Goal: Information Seeking & Learning: Learn about a topic

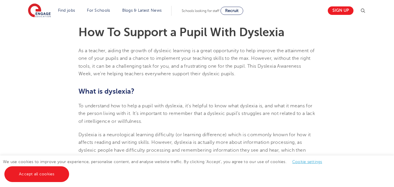
scroll to position [177, 0]
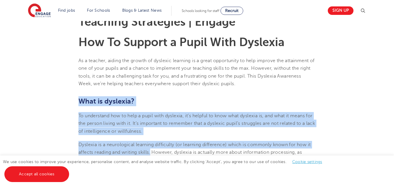
drag, startPoint x: 78, startPoint y: 100, endPoint x: 151, endPoint y: 150, distance: 88.5
copy section "What is [MEDICAL_DATA]? To understand how to help a pupil with [MEDICAL_DATA], …"
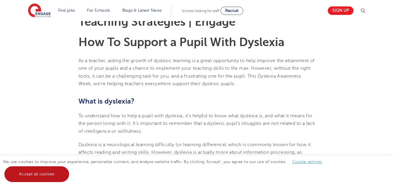
click at [37, 170] on link "Accept all cookies" at bounding box center [36, 174] width 65 height 16
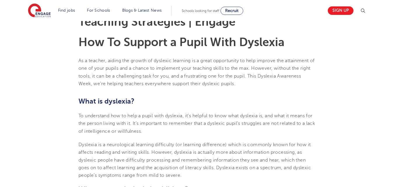
drag, startPoint x: 82, startPoint y: 96, endPoint x: 85, endPoint y: 100, distance: 5.1
click at [85, 100] on h2 "What is dyslexia?" at bounding box center [196, 101] width 237 height 10
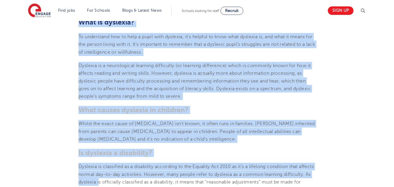
scroll to position [274, 0]
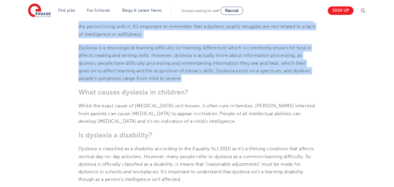
drag, startPoint x: 82, startPoint y: 99, endPoint x: 193, endPoint y: 77, distance: 114.0
copy section "What is [MEDICAL_DATA]? To understand how to help a pupil with [MEDICAL_DATA], …"
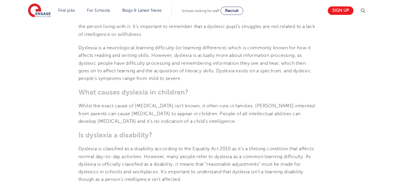
click at [276, 102] on p "Whilst the exact cause of [MEDICAL_DATA] isn’t known, it often runs in families…" at bounding box center [196, 113] width 237 height 23
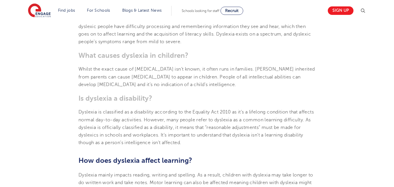
scroll to position [314, 0]
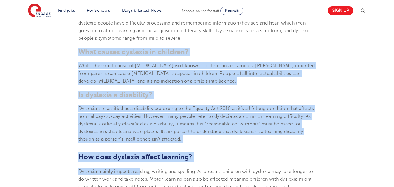
drag, startPoint x: 75, startPoint y: 49, endPoint x: 141, endPoint y: 172, distance: 139.8
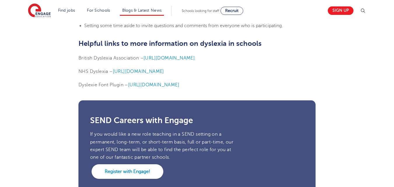
scroll to position [1386, 0]
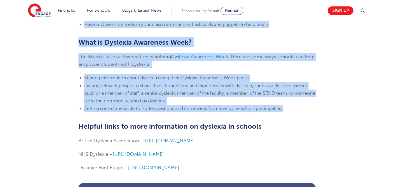
drag, startPoint x: 76, startPoint y: 50, endPoint x: 80, endPoint y: 116, distance: 66.5
copy section "Lore ipsumd sitametc ad elitsedd? Eiusmo tem incid utlab et dolorema ali’e admi…"
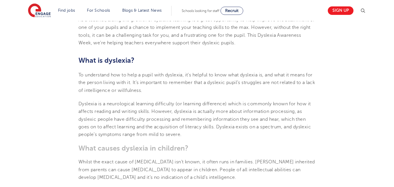
scroll to position [225, 0]
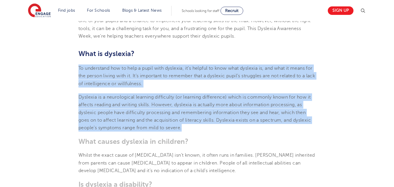
drag, startPoint x: 77, startPoint y: 67, endPoint x: 188, endPoint y: 129, distance: 126.4
copy section "To understand how to help a pupil with [MEDICAL_DATA], it’s helpful to know wha…"
